Goal: Obtain resource: Obtain resource

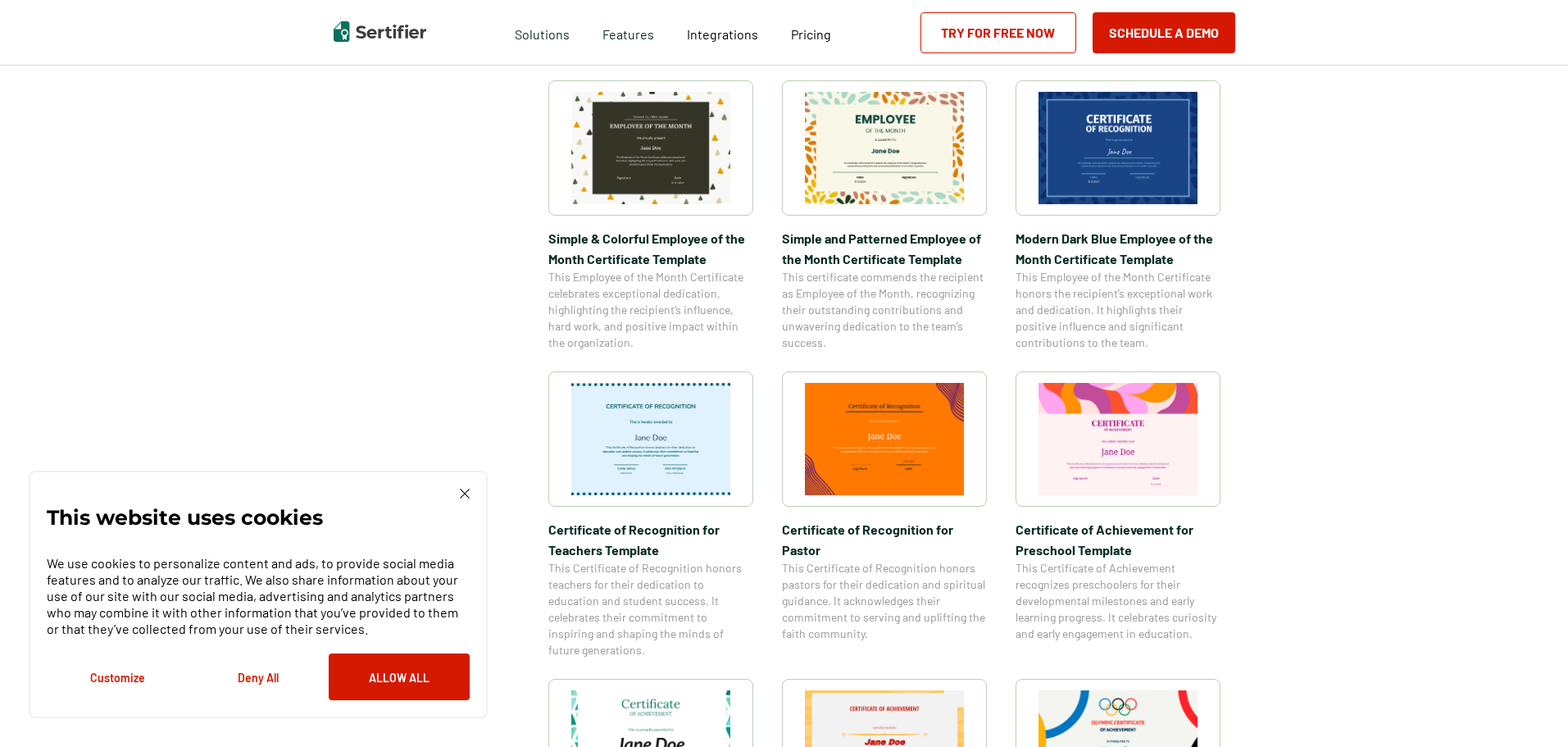
scroll to position [819, 0]
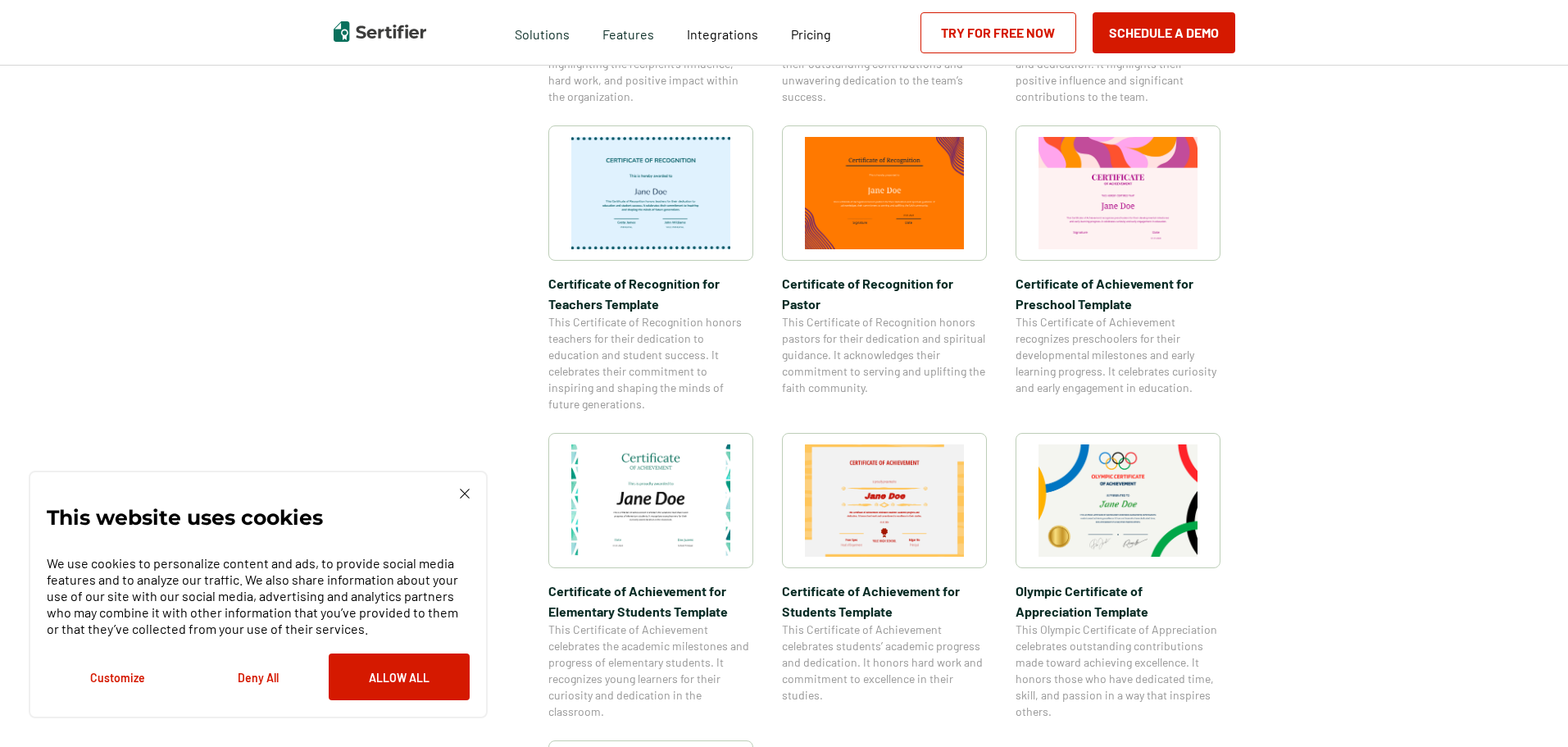
click at [1135, 475] on img at bounding box center [1118, 500] width 159 height 112
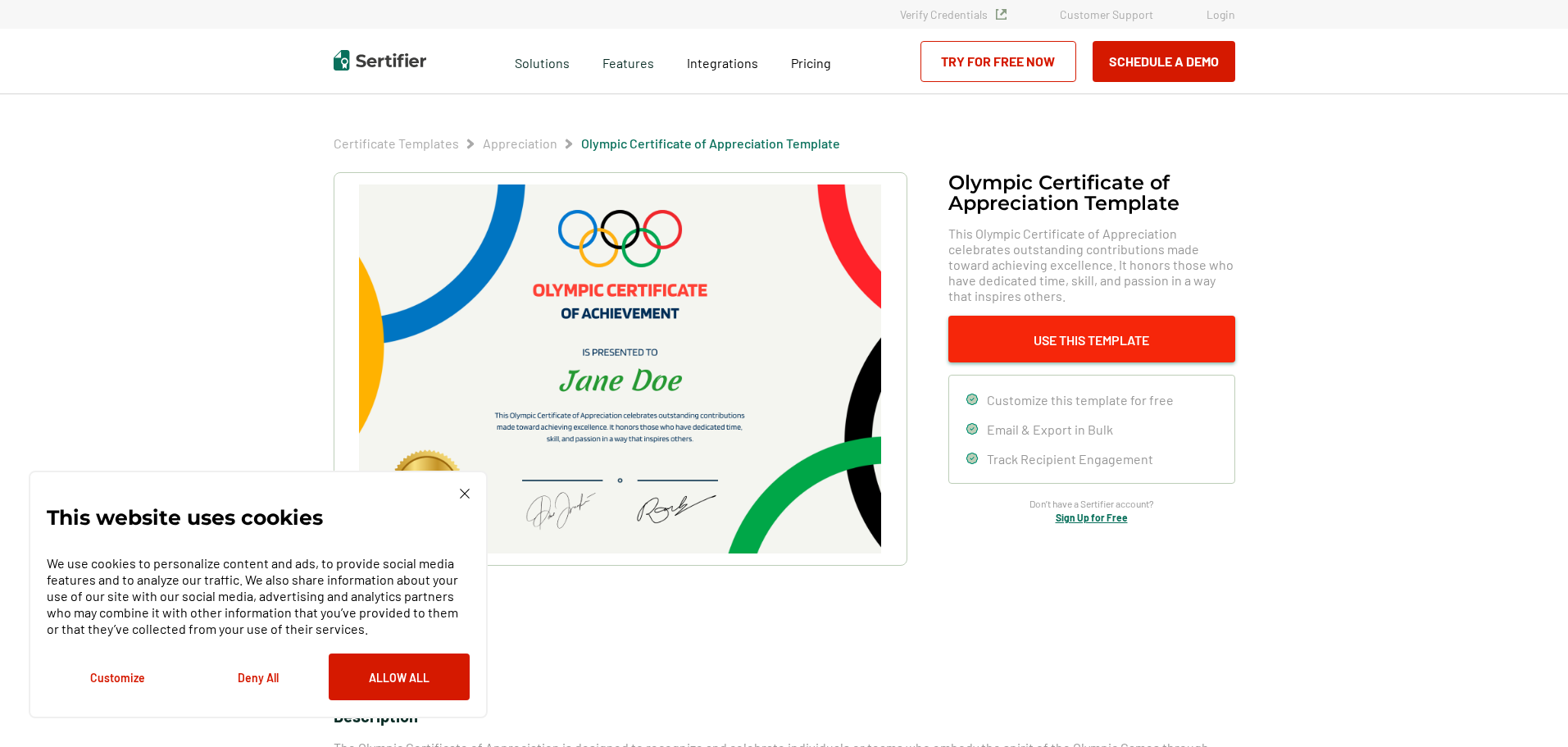
click at [1121, 323] on button "Use This Template" at bounding box center [1092, 339] width 287 height 47
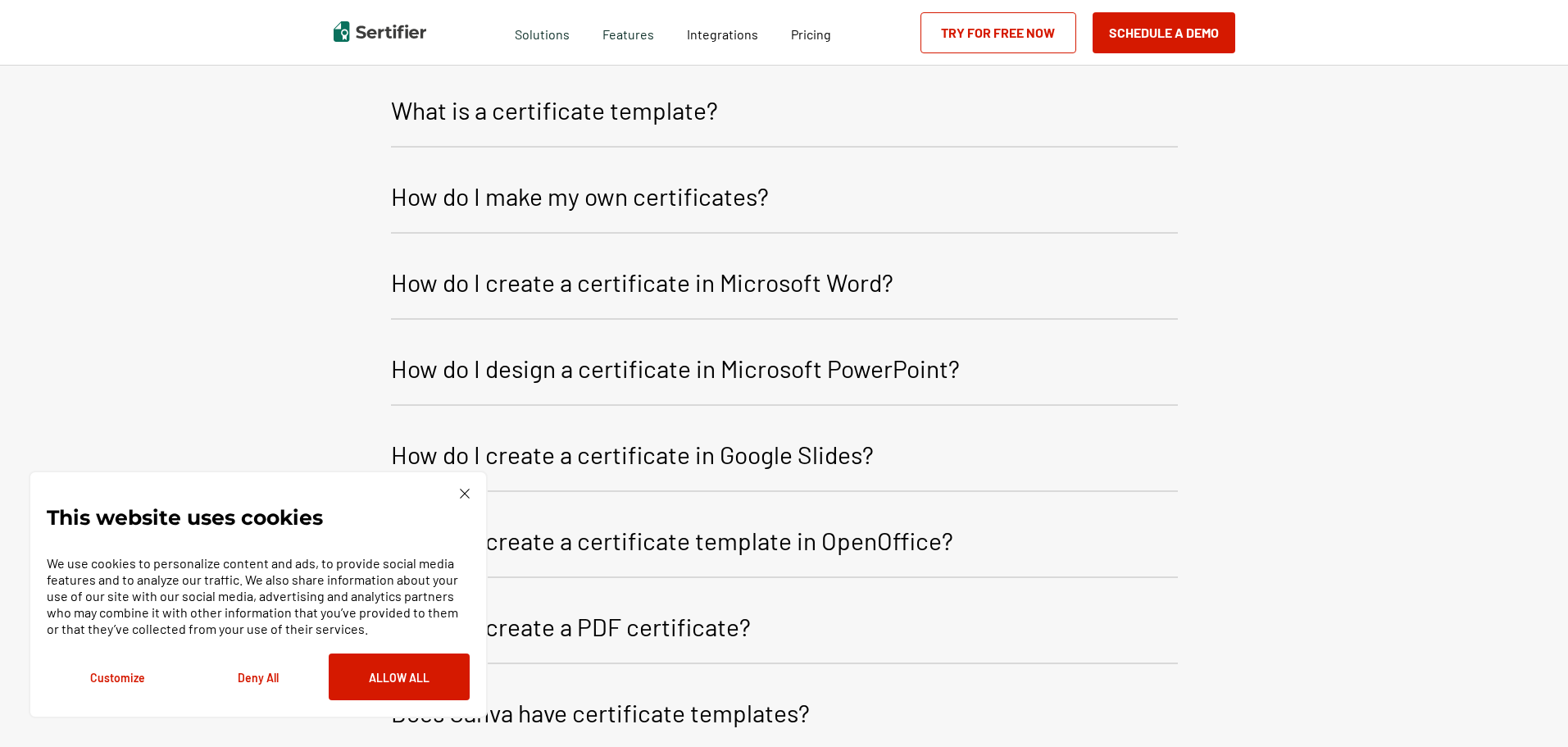
scroll to position [2008, 0]
